Goal: Use online tool/utility: Utilize a website feature to perform a specific function

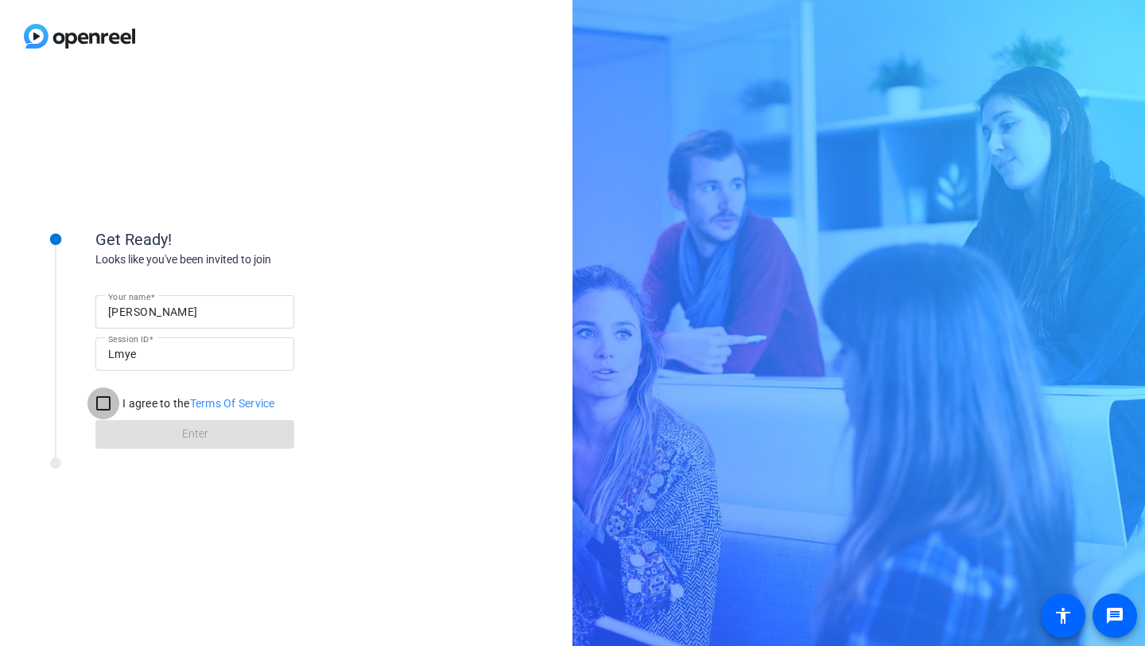
click at [107, 404] on input "I agree to the Terms Of Service" at bounding box center [103, 403] width 32 height 32
checkbox input "true"
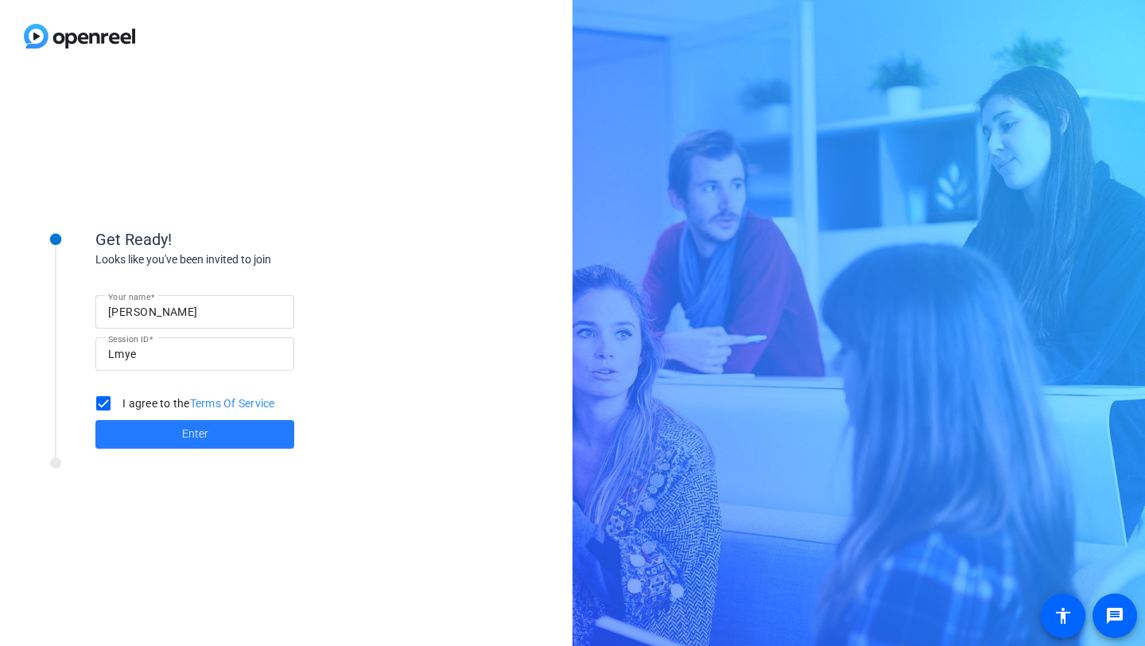
click at [203, 439] on span "Enter" at bounding box center [195, 434] width 26 height 17
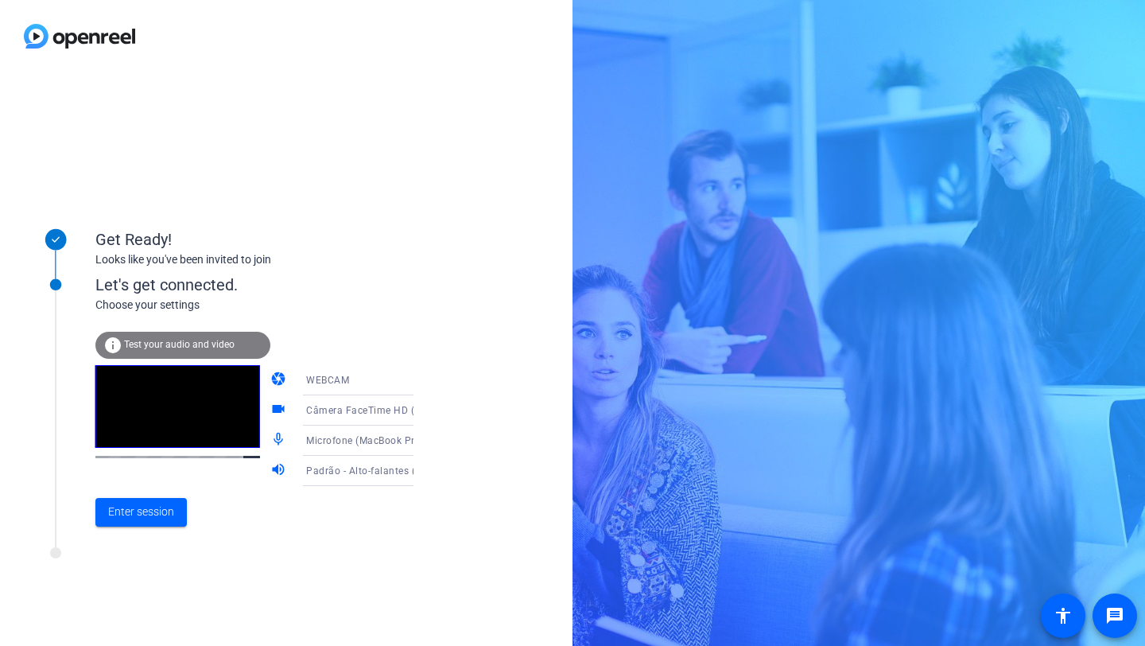
click at [164, 346] on span "Test your audio and video" at bounding box center [179, 344] width 111 height 11
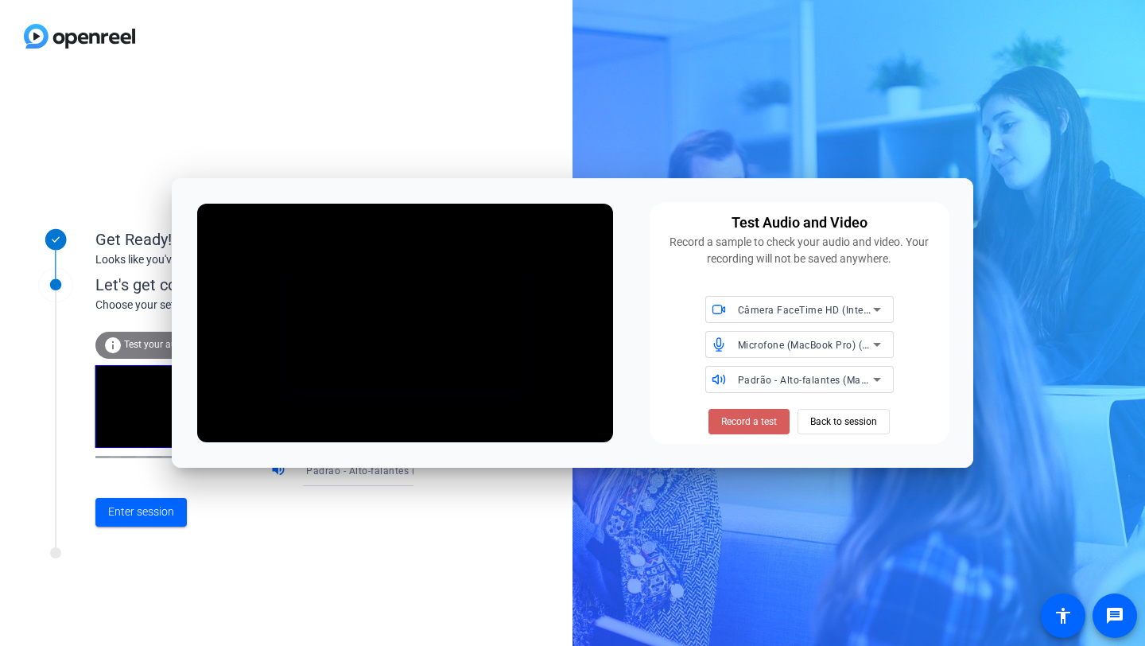
click at [735, 425] on span "Record a test" at bounding box center [749, 421] width 56 height 14
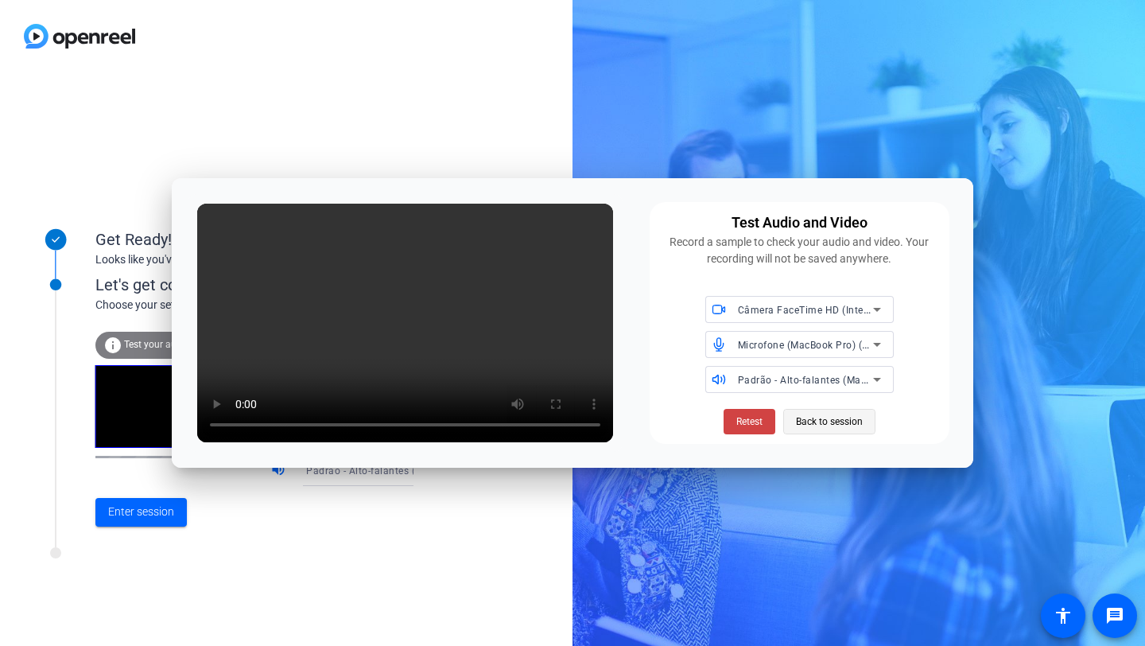
click at [839, 421] on span "Back to session" at bounding box center [829, 421] width 67 height 30
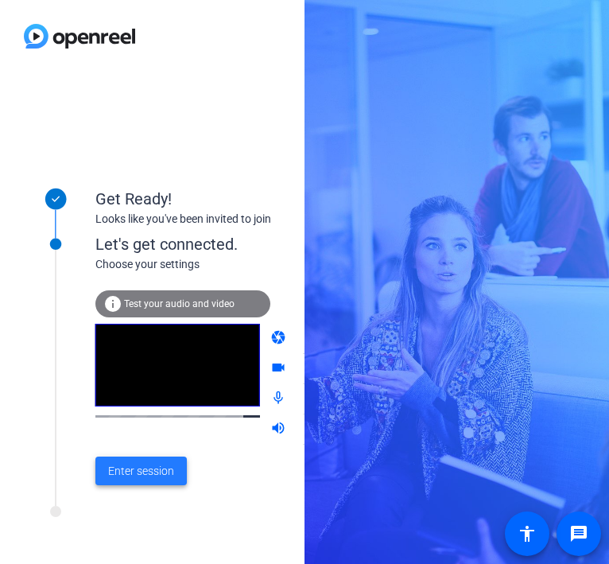
click at [149, 472] on span "Enter session" at bounding box center [141, 471] width 66 height 17
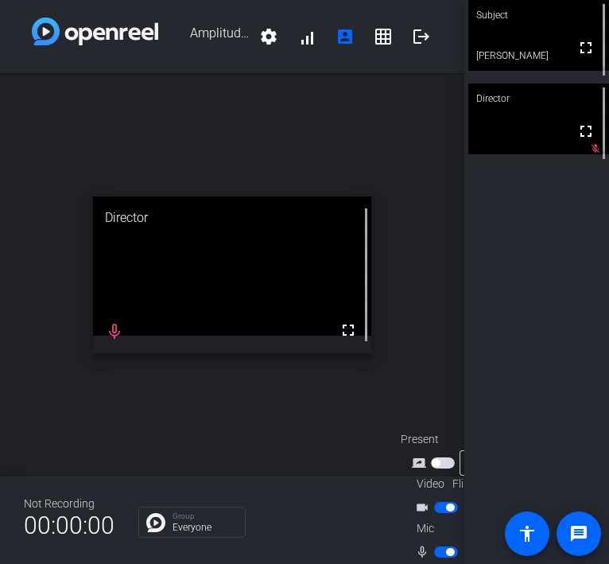
click at [441, 552] on span "button" at bounding box center [446, 551] width 24 height 11
click at [447, 551] on span "button" at bounding box center [446, 551] width 24 height 11
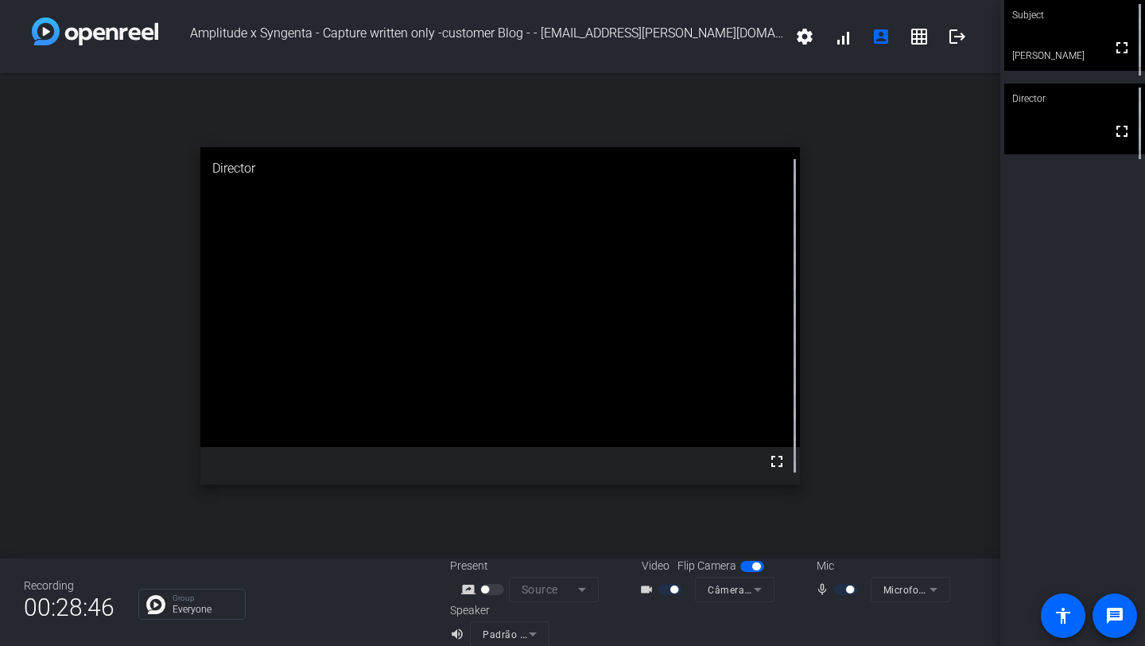
click at [468, 593] on mat-icon "screen_share_outline" at bounding box center [470, 589] width 19 height 19
click at [468, 590] on mat-icon "screen_share_outline" at bounding box center [470, 589] width 19 height 19
click at [492, 593] on div at bounding box center [493, 589] width 27 height 11
click at [497, 589] on div at bounding box center [493, 589] width 27 height 11
click at [468, 591] on mat-icon "screen_share_outline" at bounding box center [470, 589] width 19 height 19
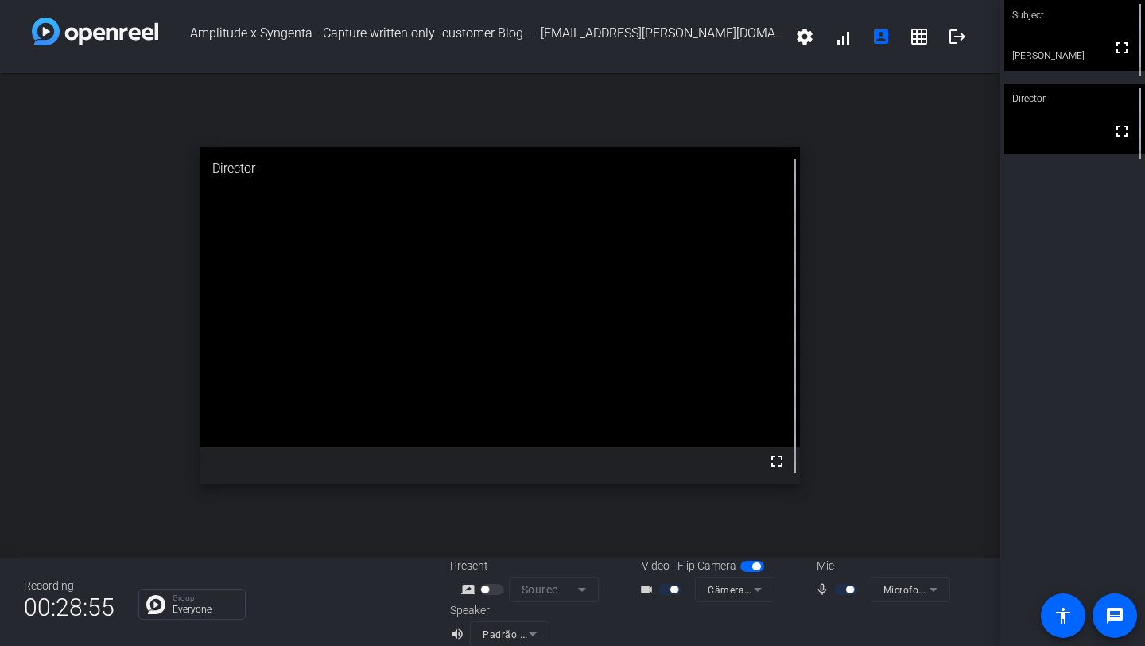
click at [465, 586] on mat-icon "screen_share_outline" at bounding box center [470, 589] width 19 height 19
click at [496, 589] on div at bounding box center [493, 589] width 27 height 11
click at [465, 589] on mat-icon "screen_share_outline" at bounding box center [470, 589] width 19 height 19
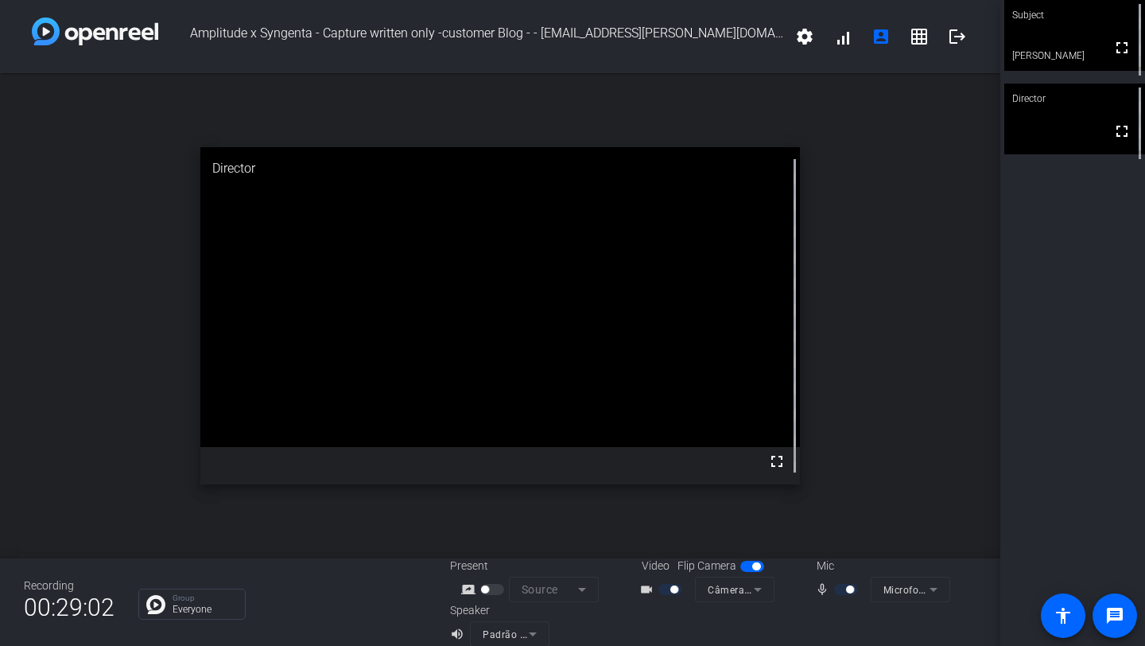
click at [494, 593] on div at bounding box center [493, 589] width 27 height 11
click at [468, 592] on mat-icon "screen_share_outline" at bounding box center [470, 589] width 19 height 19
click at [499, 589] on div at bounding box center [493, 589] width 27 height 11
click at [496, 589] on div at bounding box center [493, 589] width 27 height 11
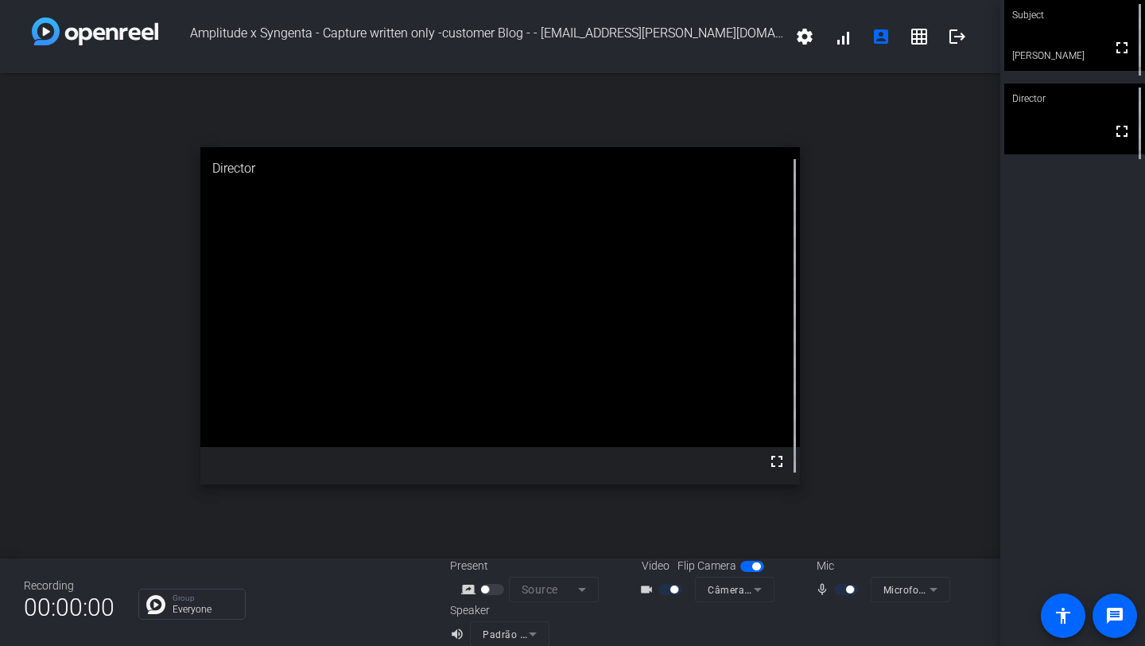
click at [494, 586] on div at bounding box center [493, 589] width 27 height 11
click at [490, 595] on mat-slide-toggle at bounding box center [493, 589] width 27 height 17
click at [494, 595] on mat-slide-toggle at bounding box center [493, 589] width 27 height 17
click at [495, 592] on div at bounding box center [493, 589] width 27 height 11
click at [497, 588] on div at bounding box center [493, 589] width 27 height 11
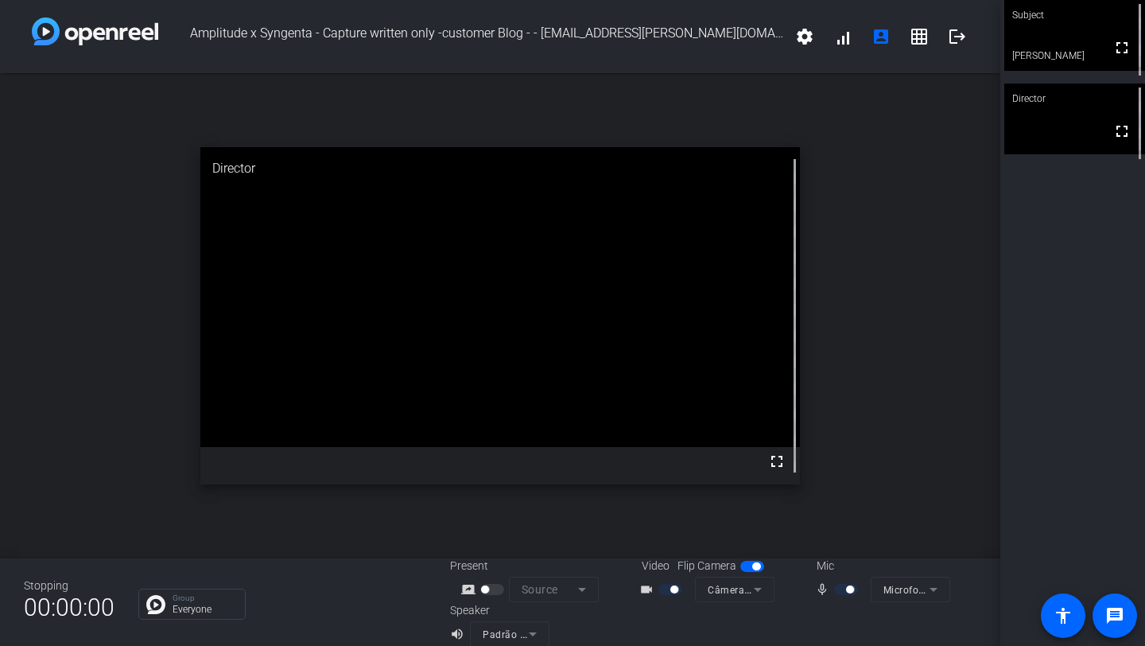
click at [497, 588] on div at bounding box center [493, 589] width 27 height 11
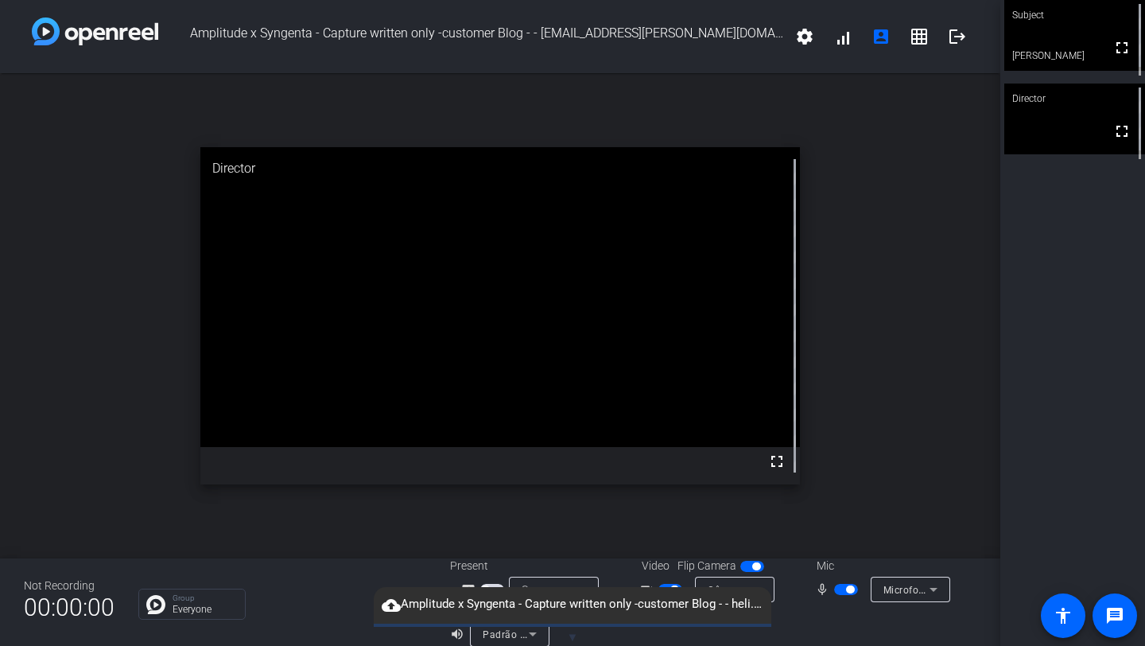
click at [474, 587] on div "cloud_upload Amplitude x Syngenta - Capture written only -customer Blog - - hel…" at bounding box center [573, 605] width 398 height 37
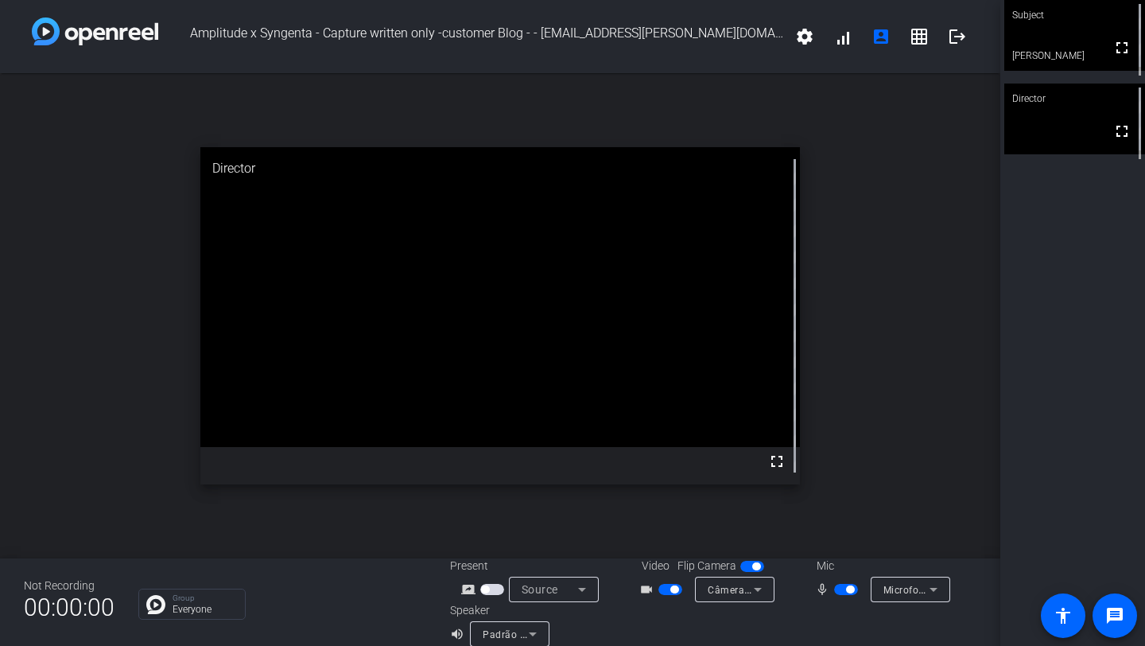
click at [468, 587] on mat-icon "screen_share_outline" at bounding box center [470, 589] width 19 height 19
click at [466, 593] on mat-icon "screen_share_outline" at bounding box center [470, 589] width 19 height 19
click at [494, 593] on span "button" at bounding box center [492, 589] width 24 height 11
click at [484, 589] on div at bounding box center [493, 589] width 27 height 11
click at [488, 592] on div at bounding box center [493, 589] width 27 height 11
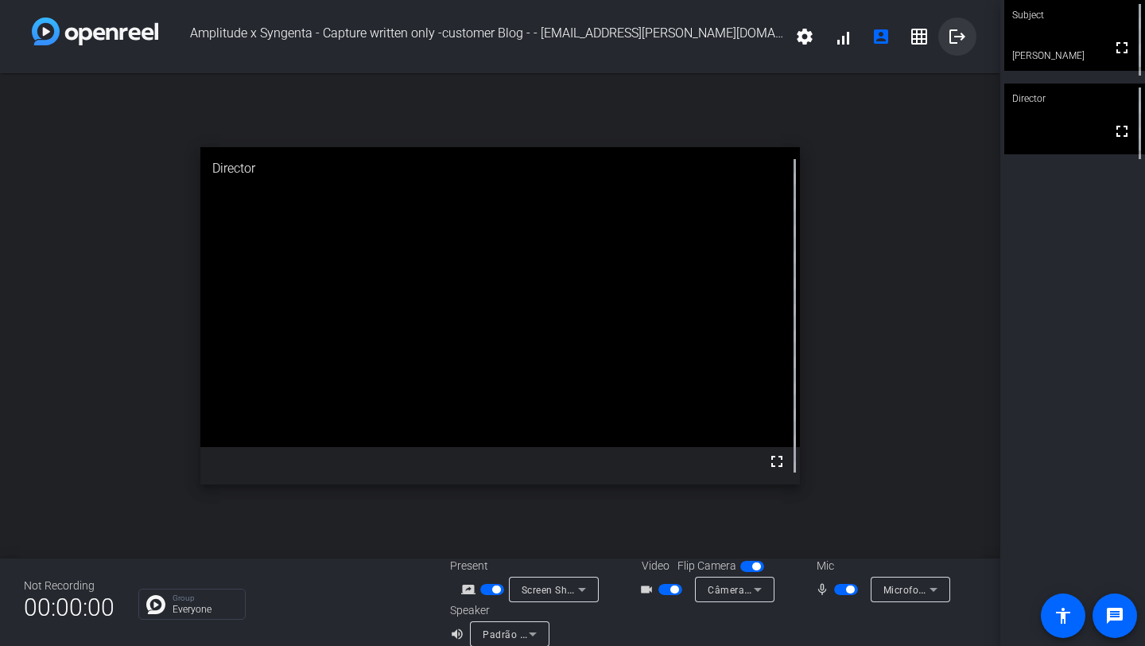
click at [951, 25] on span at bounding box center [958, 36] width 38 height 38
